Goal: Find specific page/section: Find specific page/section

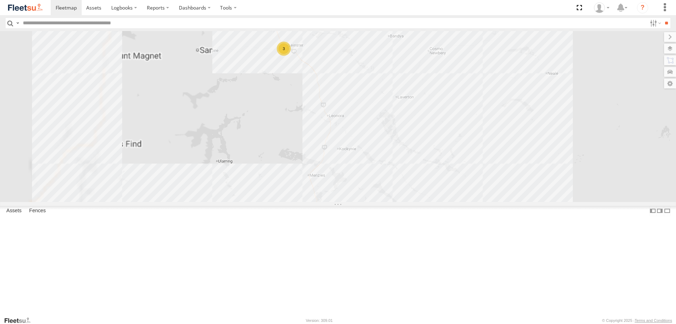
drag, startPoint x: 265, startPoint y: 231, endPoint x: 452, endPoint y: 145, distance: 205.9
click at [452, 145] on div "PM655 D0545 MV262 F0399 F0400 3" at bounding box center [338, 116] width 676 height 171
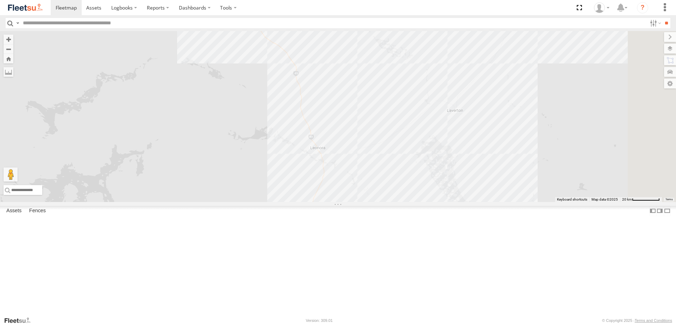
drag, startPoint x: 525, startPoint y: 114, endPoint x: 484, endPoint y: 149, distance: 54.0
click at [487, 150] on div "PM655 D0545 MV262 F0399 F0400 F0482 F0262 F0439 3" at bounding box center [338, 116] width 676 height 171
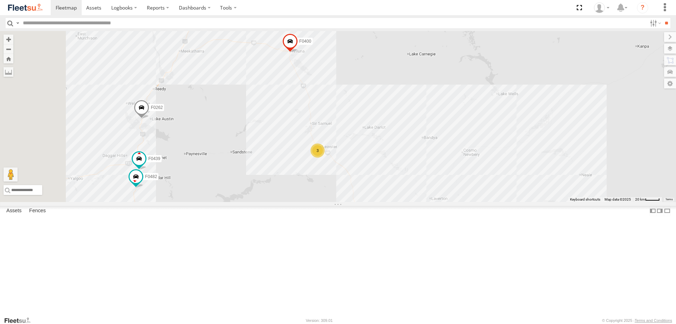
drag, startPoint x: 422, startPoint y: 144, endPoint x: 424, endPoint y: 157, distance: 12.9
click at [424, 157] on div "PM655 D0545 MV262 F0399 F0400 F0482 F0262 F0439 3" at bounding box center [338, 116] width 676 height 171
click at [400, 154] on div "PM655 D0545 MV262 F0399 F0400 F0482 F0262 F0439 3" at bounding box center [338, 116] width 676 height 171
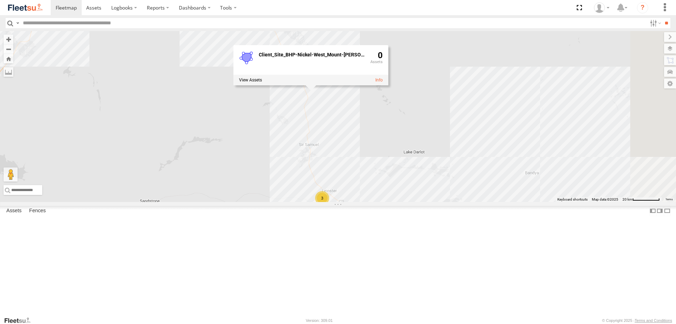
click at [397, 160] on div "PM655 D0545 MV262 F0399 F0400 F0482 F0262 F0439 3 Client_Site_BHP-Nickel-West_M…" at bounding box center [338, 116] width 676 height 171
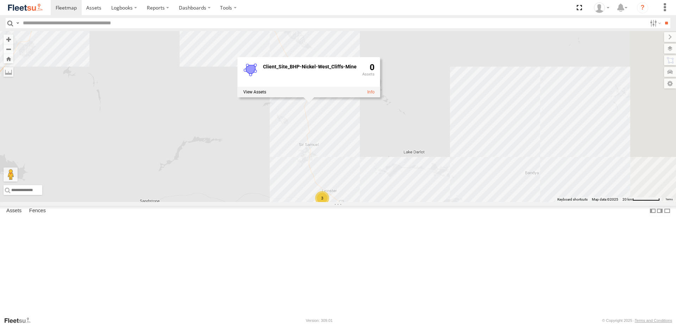
click at [356, 81] on div "PM655 D0545 MV262 F0399 F0400 F0482 F0262 F0439 3 Client_Site_BHP-Nickel-West_C…" at bounding box center [338, 116] width 676 height 171
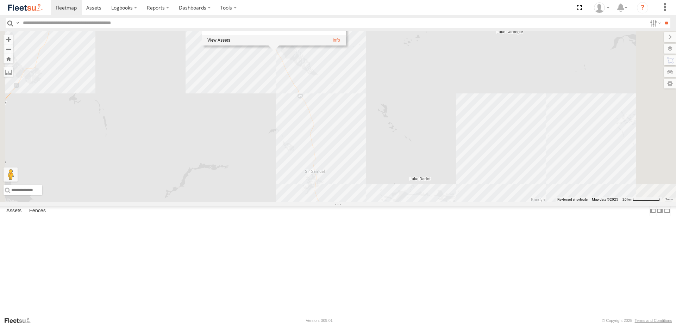
drag, startPoint x: 342, startPoint y: 137, endPoint x: 345, endPoint y: 151, distance: 14.4
click at [345, 151] on div "PM655 D0545 MV262 F0399 F0400 F0482 F0262 F0439 3 Client_Site_Viva_Matilda-Mine…" at bounding box center [338, 116] width 676 height 171
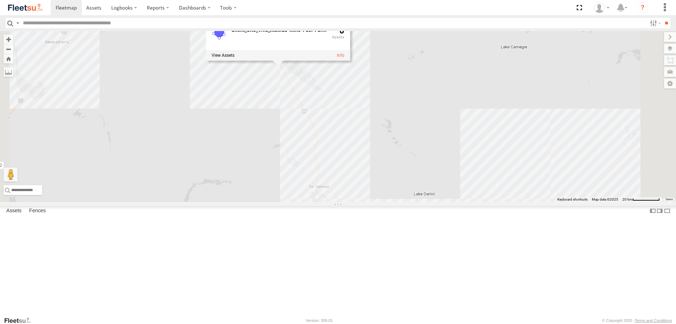
click at [345, 151] on div "PM655 D0545 MV262 F0399 F0400 F0482 F0262 F0439 3 Client_Site_Viva_Matilda-Mine…" at bounding box center [338, 116] width 676 height 171
click at [330, 111] on div "PM655 D0545 MV262 F0399 F0400 F0482 F0262 F0439 3" at bounding box center [338, 116] width 676 height 171
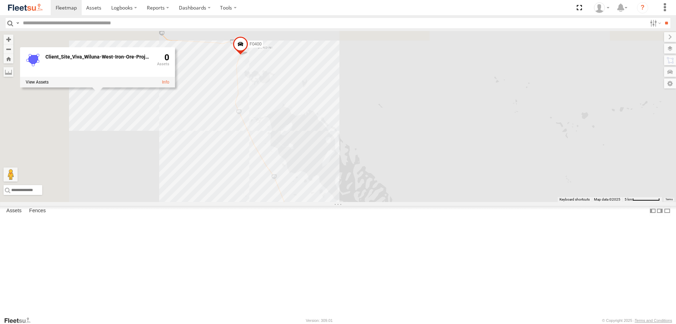
drag, startPoint x: 342, startPoint y: 76, endPoint x: 378, endPoint y: 169, distance: 100.5
click at [378, 169] on div "PM655 D0545 MV262 F0399 F0400 F0482 F0262 F0439 Client_Site_Viva_Wiluna-West-Ir…" at bounding box center [338, 116] width 676 height 171
click at [344, 112] on div "PM655 D0545 MV262 F0399 F0400 F0482 F0262 F0439 Client_Site_Viva_Wiluna-West-Ir…" at bounding box center [338, 116] width 676 height 171
click at [339, 115] on div "PM655 D0545 MV262 F0399 F0400 F0482 F0262 F0439 Client_Site_Viva_Wiluna-West-Ir…" at bounding box center [338, 116] width 676 height 171
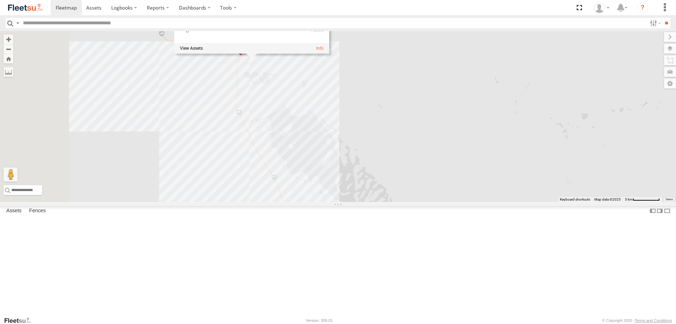
click at [349, 120] on div "PM655 D0545 MV262 F0399 F0400 F0482 F0262 F0439 Client_Site_Viva_Matilda-Mine-H…" at bounding box center [338, 116] width 676 height 171
click at [343, 112] on div "PM655 D0545 MV262 F0399 F0400 F0482 F0262 F0439" at bounding box center [338, 116] width 676 height 171
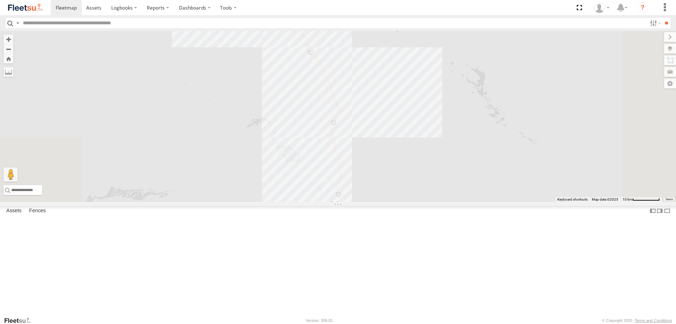
drag, startPoint x: 428, startPoint y: 239, endPoint x: 415, endPoint y: 56, distance: 183.6
click at [415, 56] on div "PM655 D0545 MV262 F0399 F0400 F0482 F0262 F0439 Client_Site_Byrnecut_Wiluna-Gol…" at bounding box center [338, 116] width 676 height 171
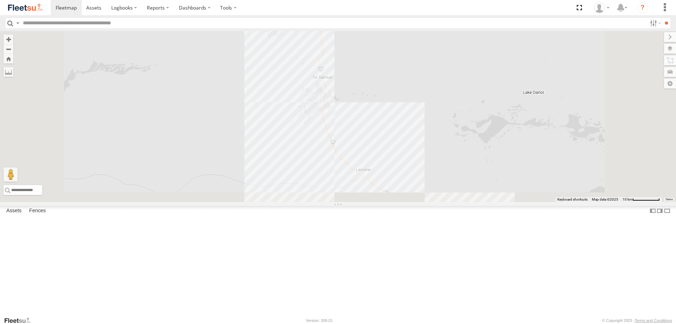
drag, startPoint x: 439, startPoint y: 222, endPoint x: 426, endPoint y: 108, distance: 114.8
click at [424, 100] on div "PM655 D0545 MV262 F0399 F0400 F0482 F0262 F0439 Client_Site_Byrnecut_Wiluna-Gol…" at bounding box center [338, 116] width 676 height 171
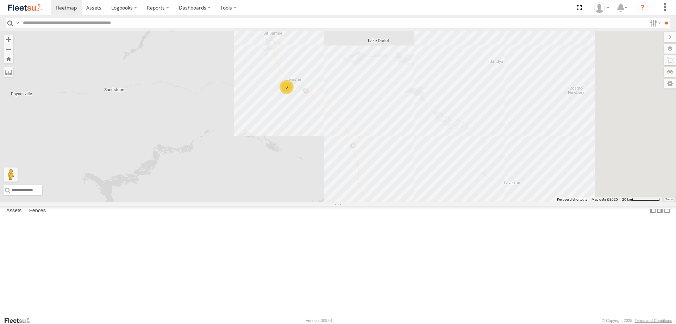
drag, startPoint x: 430, startPoint y: 154, endPoint x: 404, endPoint y: 167, distance: 29.5
click at [404, 167] on div "PM655 D0545 MV262 F0399 F0400 F0482 F0262 F0439 3 Client_Site_Byrnecut_Wiluna-G…" at bounding box center [338, 116] width 676 height 171
click at [381, 133] on div "PM655 D0545 MV262 F0399 F0400 F0482 F0262 F0439 3 Client_Site_Byrnecut_Wiluna-G…" at bounding box center [338, 116] width 676 height 171
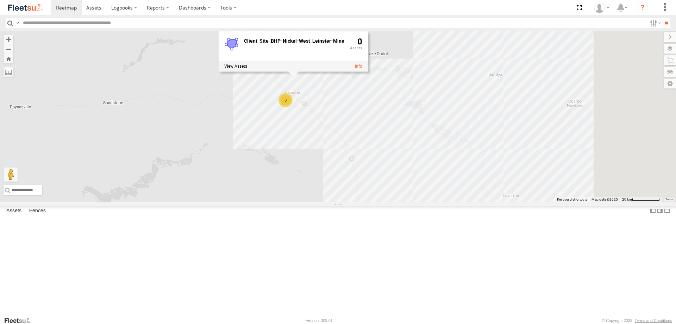
click at [421, 188] on div "PM655 D0545 MV262 F0399 F0400 F0482 F0262 F0439 3 Client_Site_BHP-Nickel-West_L…" at bounding box center [338, 116] width 676 height 171
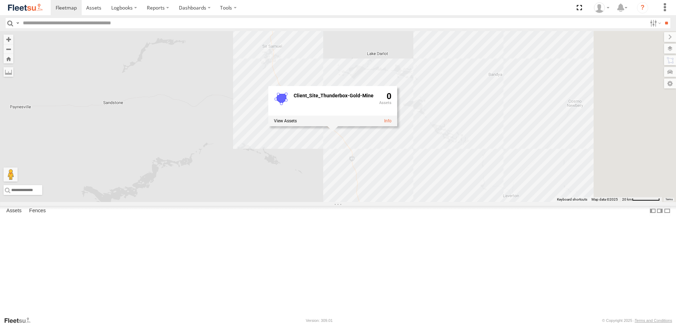
click at [361, 62] on div "PM655 D0545 MV262 F0399 F0400 F0482 F0262 F0439 3 Client_Site_Thunderbox-Gold-M…" at bounding box center [338, 116] width 676 height 171
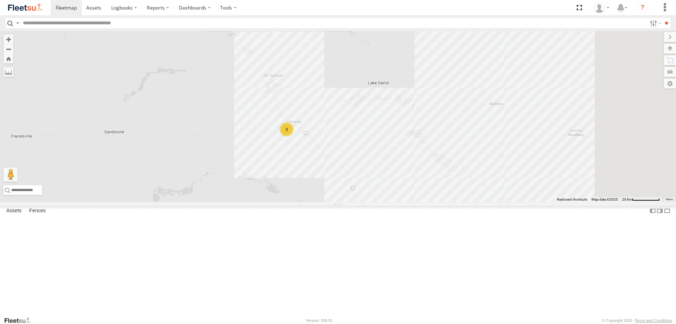
drag, startPoint x: 361, startPoint y: 179, endPoint x: 362, endPoint y: 211, distance: 32.4
click at [362, 202] on div "PM655 D0545 MV262 F0399 F0400 F0482 F0262 F0439 3 Client_Site_BHP-Nickel-West_C…" at bounding box center [338, 116] width 676 height 171
click at [358, 195] on div "PM655 D0545 MV262 F0399 F0400 F0482 F0262 F0439 3 Client_Site_BHP-Nickel-West_C…" at bounding box center [338, 116] width 676 height 171
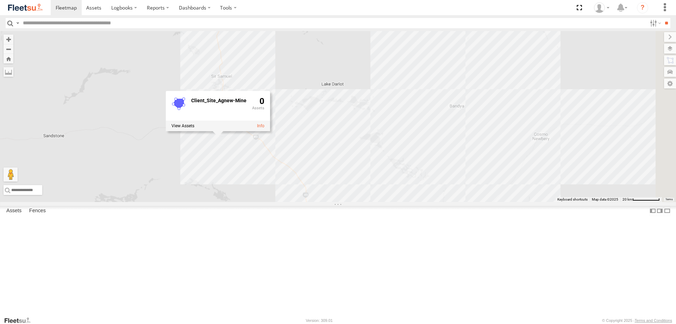
drag, startPoint x: 537, startPoint y: 130, endPoint x: 434, endPoint y: 154, distance: 106.4
click at [434, 154] on div "PM655 D0545 MV262 F0399 F0400 F0482 F0262 F0439 Client_Site_Agnew-Mine 0" at bounding box center [338, 116] width 676 height 171
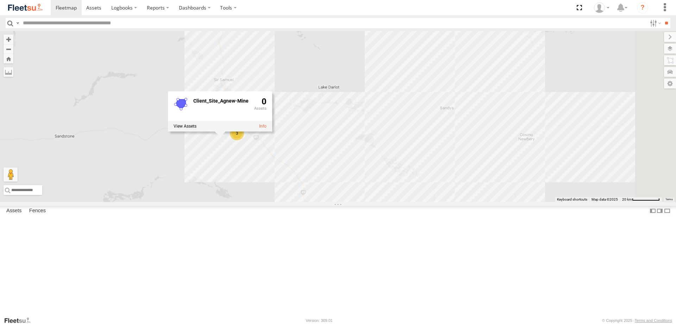
click at [511, 132] on div "PM655 D0545 MV262 F0399 F0400 F0482 F0262 F0439 3 Client_Site_Agnew-Mine 0" at bounding box center [338, 116] width 676 height 171
